Goal: Find specific page/section: Find specific page/section

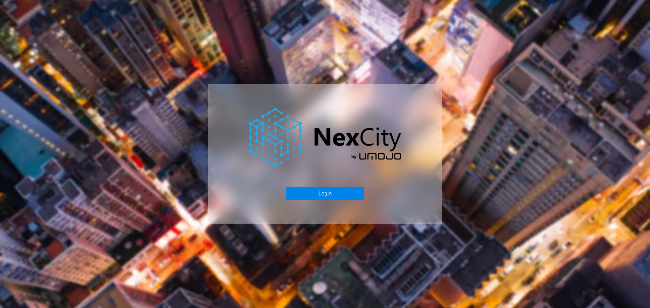
click at [333, 188] on button "Login" at bounding box center [325, 194] width 78 height 13
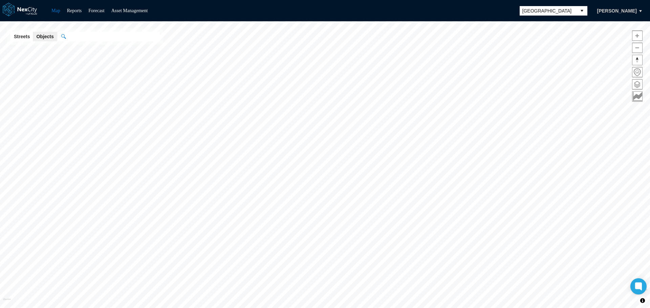
click at [566, 8] on span "[GEOGRAPHIC_DATA]" at bounding box center [547, 10] width 51 height 7
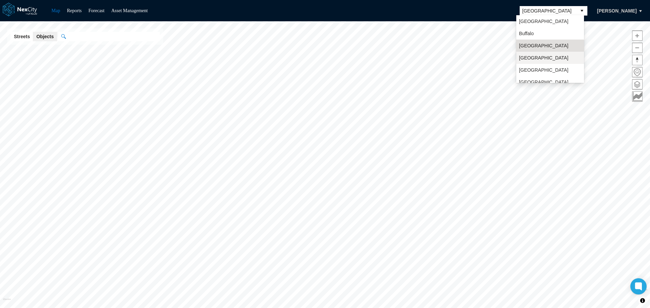
click at [533, 58] on span "[GEOGRAPHIC_DATA]" at bounding box center [543, 57] width 49 height 7
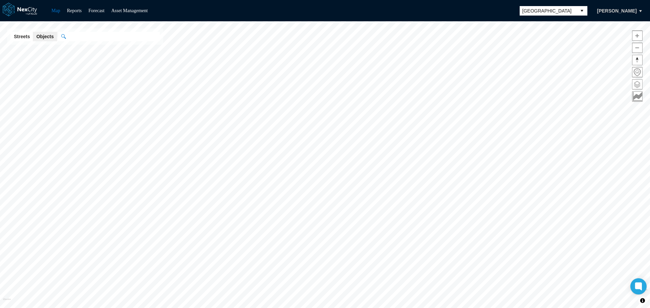
click at [638, 85] on span at bounding box center [637, 85] width 10 height 10
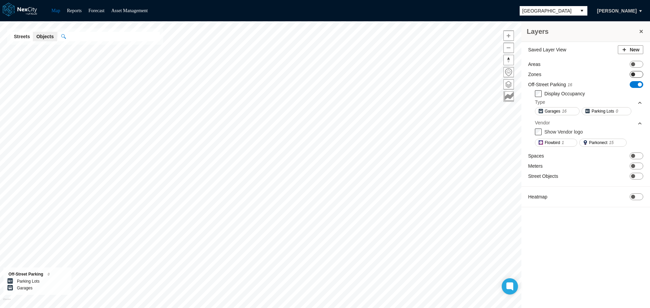
click at [639, 74] on span "ON OFF" at bounding box center [637, 74] width 14 height 7
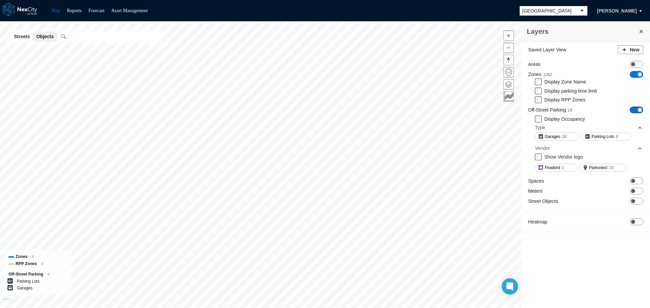
click at [635, 110] on span "ON OFF" at bounding box center [637, 110] width 14 height 7
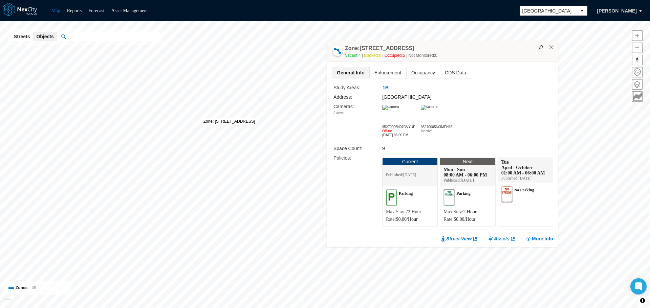
drag, startPoint x: 276, startPoint y: 31, endPoint x: 489, endPoint y: 50, distance: 214.4
click at [489, 50] on div "Zone: Nicollet Avenue 155 Vacant: 4 Booked: 0 Occupied: 5 Not Monitored: 0" at bounding box center [443, 51] width 232 height 21
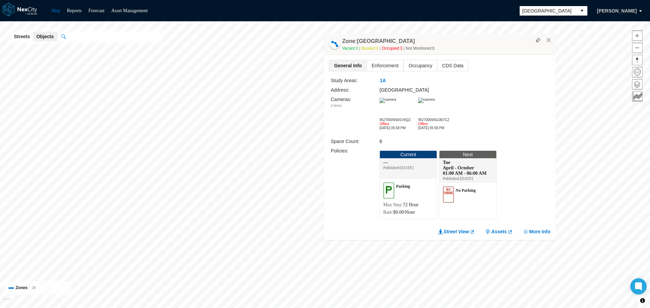
drag, startPoint x: 297, startPoint y: 42, endPoint x: 489, endPoint y: 49, distance: 192.0
click at [489, 49] on div "Vacant: 3 Booked: 0 Occupied: 3 Not Monitored: 0" at bounding box center [447, 48] width 210 height 7
